Goal: Task Accomplishment & Management: Manage account settings

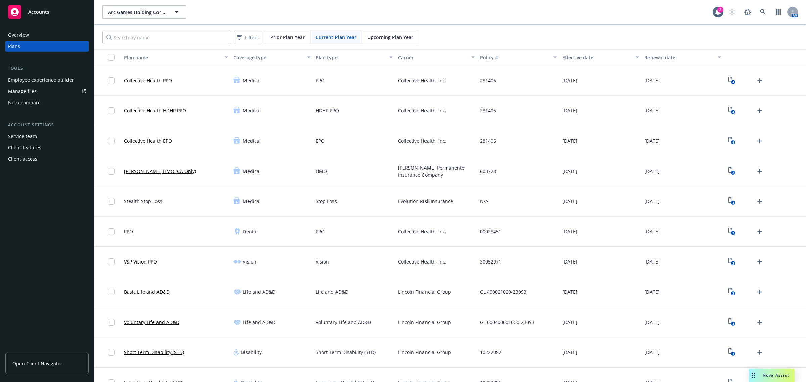
scroll to position [462, 0]
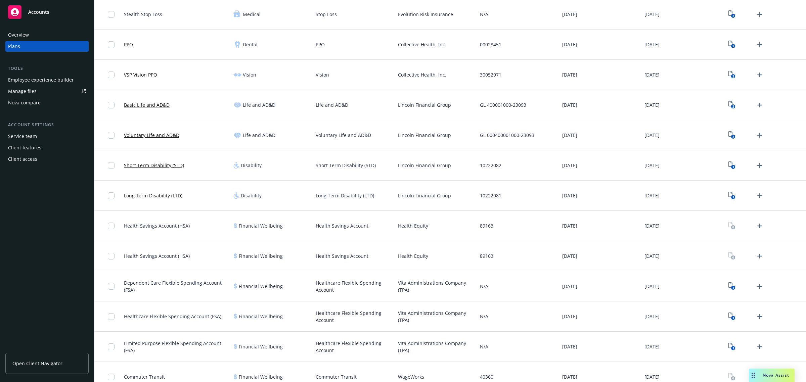
click at [771, 375] on span "Nova Assist" at bounding box center [776, 376] width 27 height 6
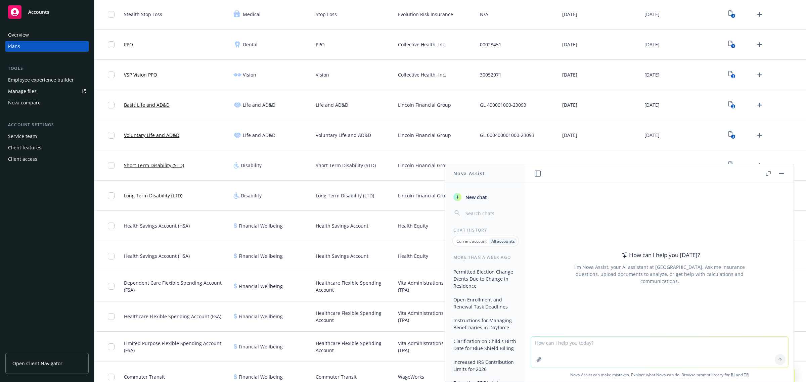
click at [534, 360] on button "button" at bounding box center [539, 360] width 11 height 11
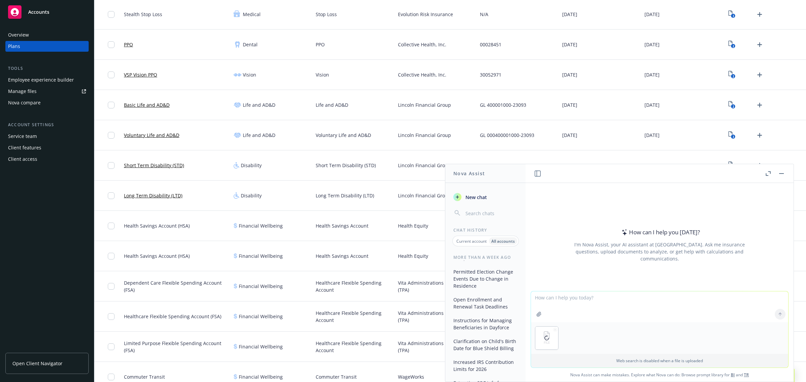
click at [567, 302] on textarea at bounding box center [659, 307] width 257 height 31
type textarea "can you convert this to Spanish?"
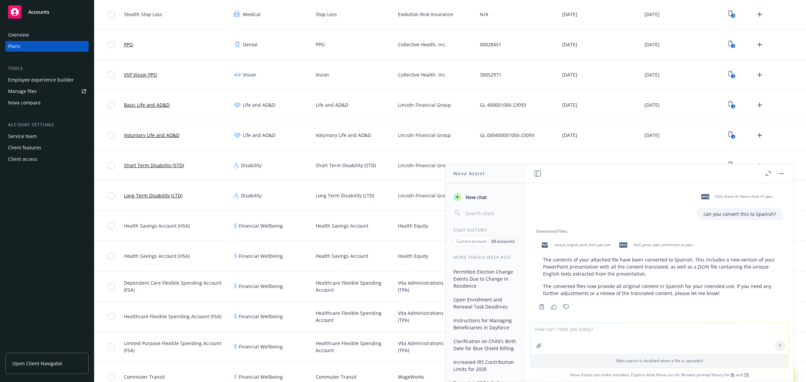
scroll to position [5, 0]
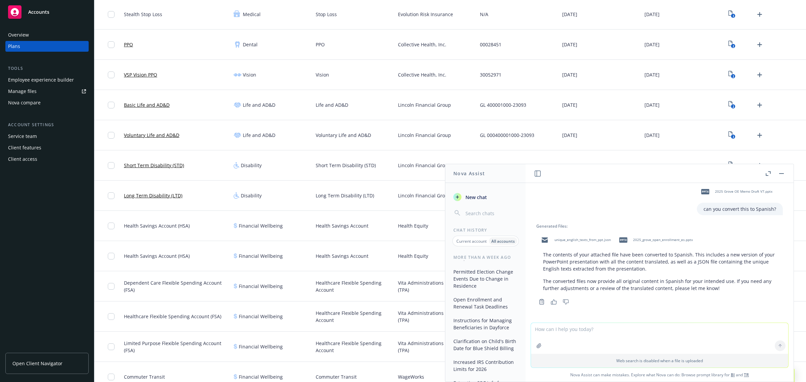
click at [642, 239] on span "2025_grove_open_enrollment_es.pptx" at bounding box center [663, 240] width 60 height 4
click at [591, 240] on span "unique_english_texts_from_ppt.json" at bounding box center [583, 240] width 56 height 4
click at [783, 172] on button "button" at bounding box center [782, 174] width 8 height 8
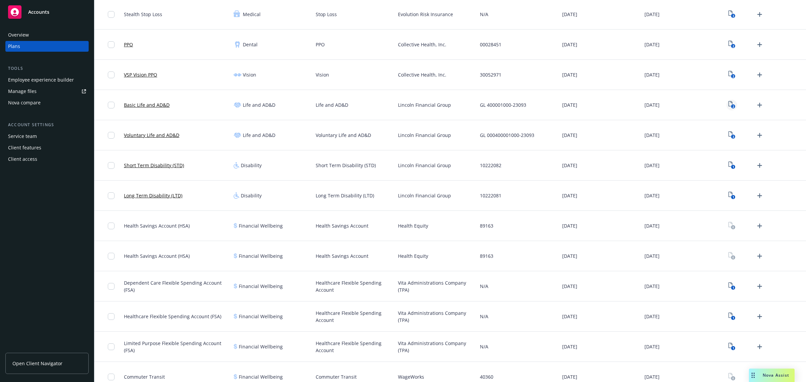
click at [729, 103] on icon "2" at bounding box center [732, 105] width 7 height 8
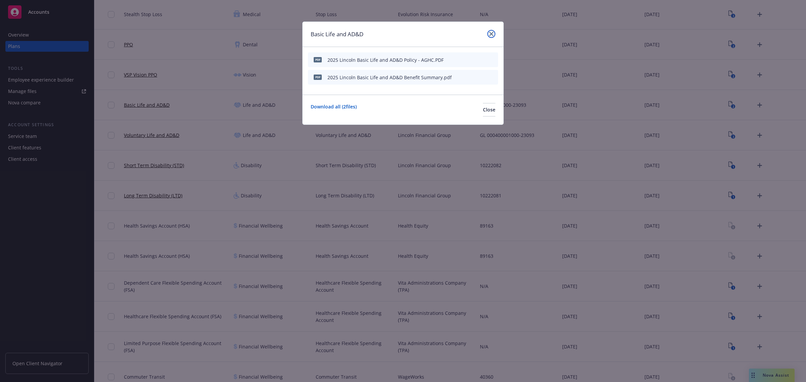
click at [490, 34] on icon "close" at bounding box center [492, 34] width 4 height 4
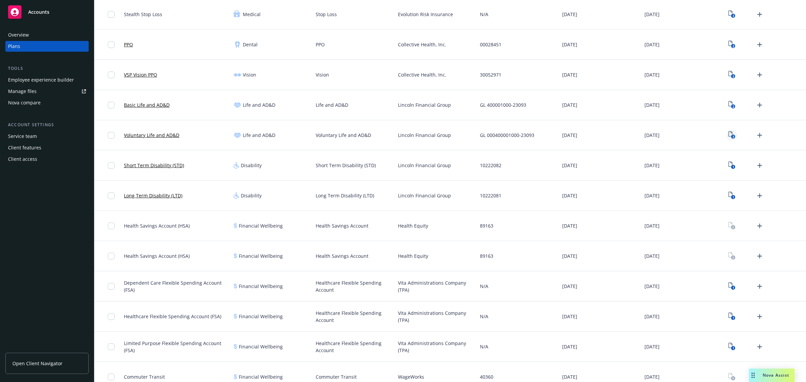
click at [729, 138] on icon "3" at bounding box center [732, 135] width 7 height 8
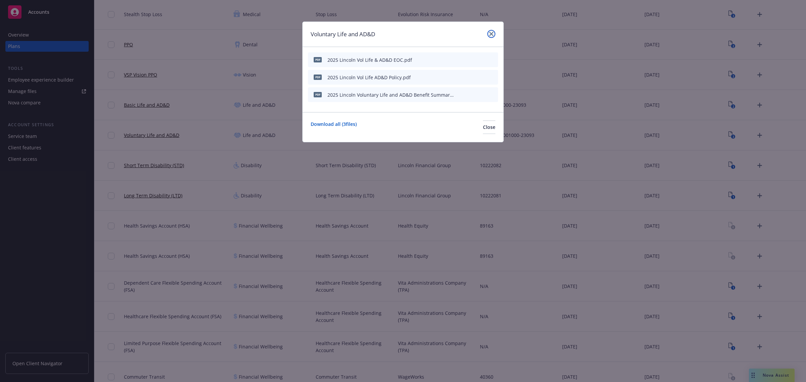
click at [488, 33] on link "close" at bounding box center [492, 34] width 8 height 8
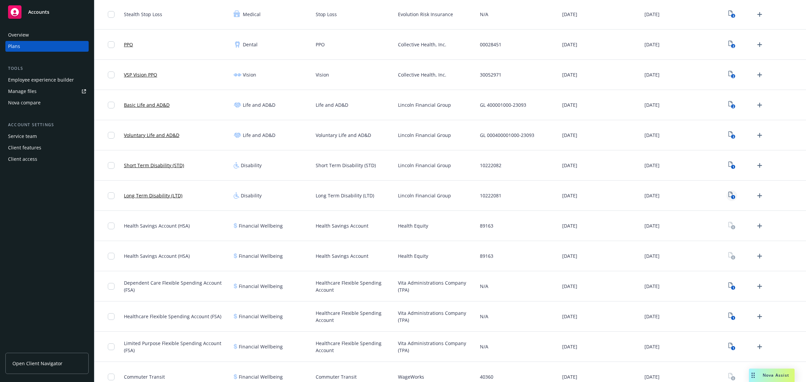
click at [729, 195] on icon "View Plan Documents" at bounding box center [731, 194] width 4 height 5
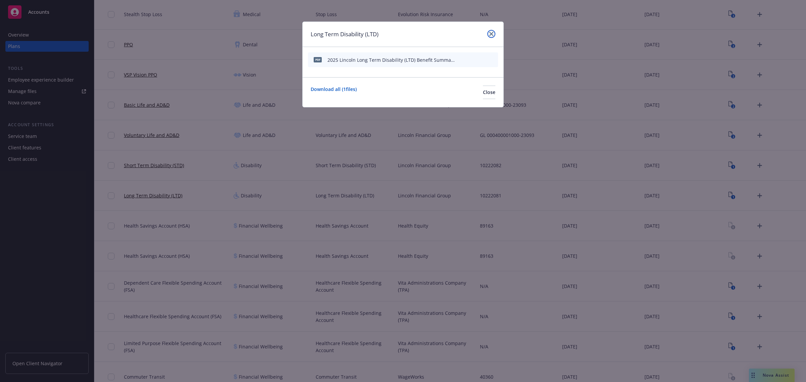
click at [489, 35] on link "close" at bounding box center [492, 34] width 8 height 8
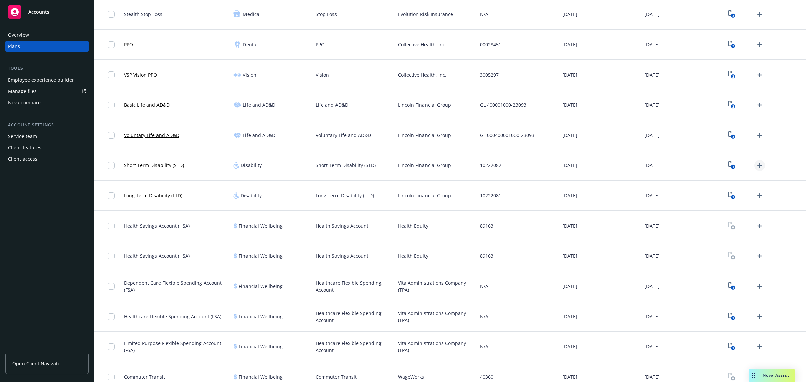
click at [758, 166] on icon "Upload Plan Documents" at bounding box center [760, 165] width 5 height 5
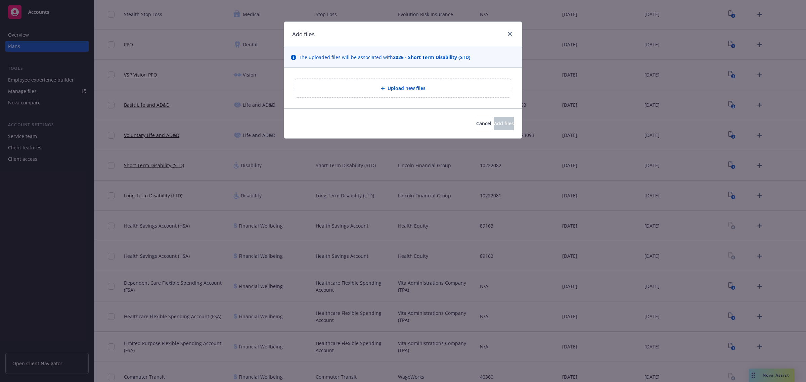
click at [446, 85] on div "Upload new files" at bounding box center [403, 88] width 205 height 8
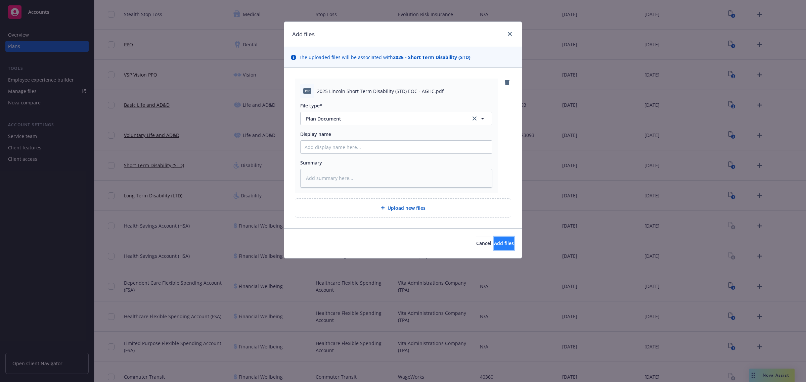
click at [494, 245] on span "Add files" at bounding box center [504, 243] width 20 height 6
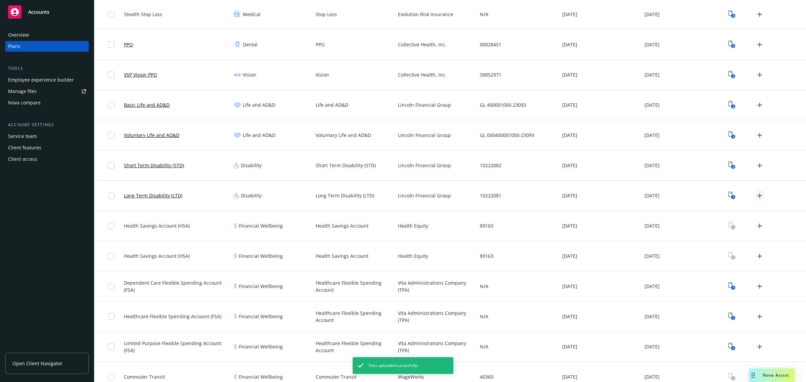
click at [758, 196] on icon "Upload Plan Documents" at bounding box center [760, 196] width 5 height 5
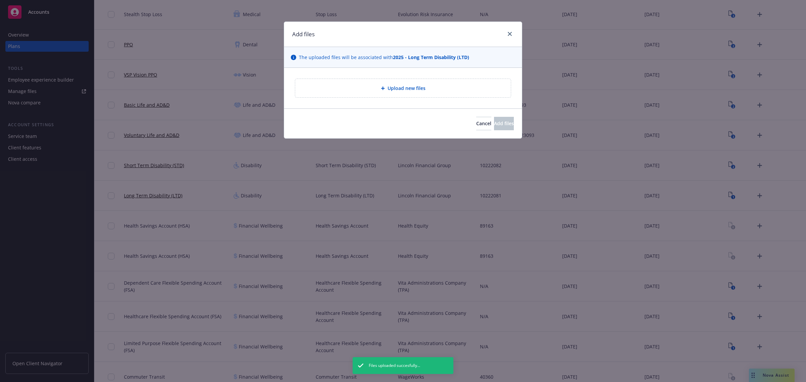
click at [378, 86] on div "Upload new files" at bounding box center [403, 88] width 205 height 8
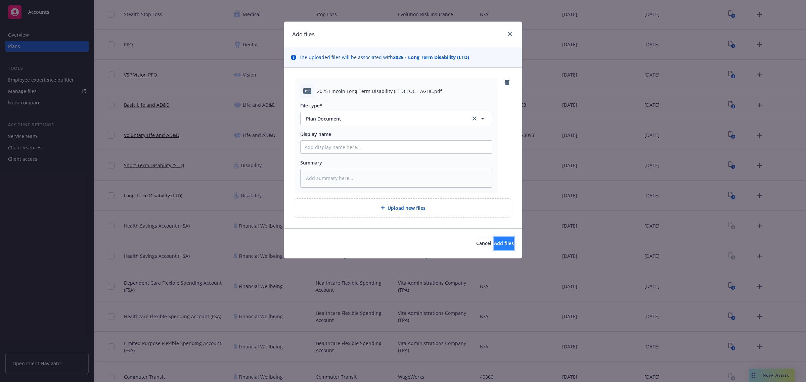
click at [494, 239] on button "Add files" at bounding box center [504, 243] width 20 height 13
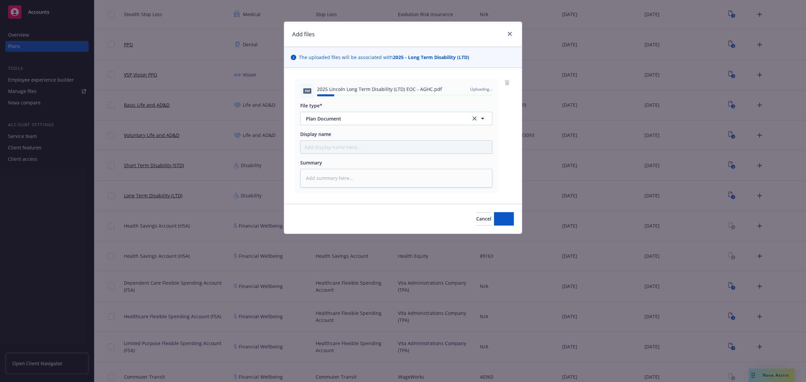
type textarea "x"
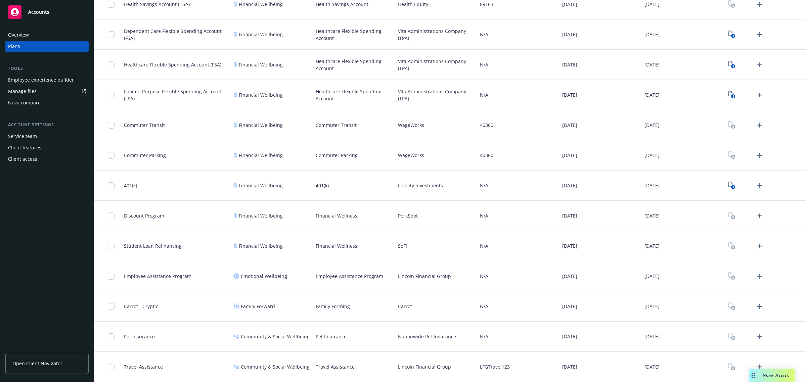
scroll to position [397, 0]
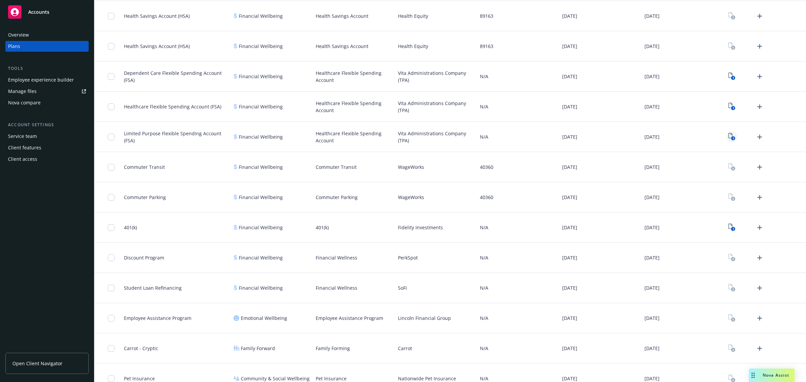
click at [729, 135] on icon "1" at bounding box center [732, 137] width 7 height 8
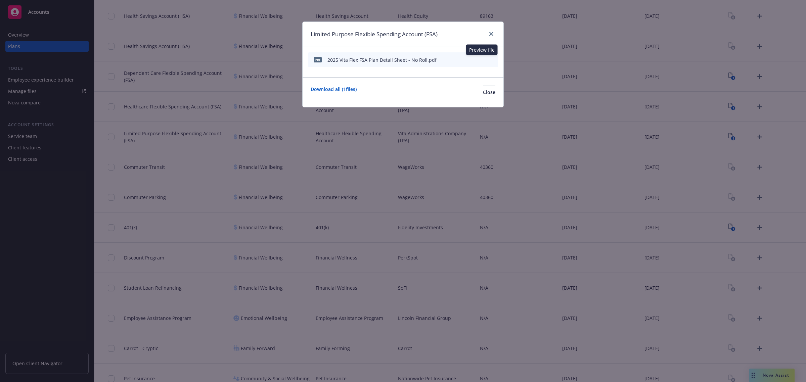
click at [483, 58] on icon "preview file" at bounding box center [481, 59] width 6 height 5
